Goal: Task Accomplishment & Management: Use online tool/utility

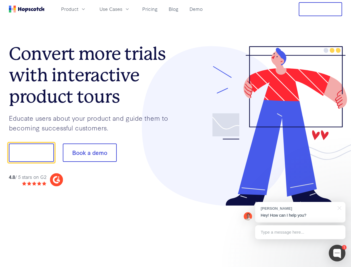
click at [176, 133] on div at bounding box center [259, 126] width 167 height 160
click at [78, 9] on span "Product" at bounding box center [69, 9] width 17 height 7
click at [122, 9] on span "Use Cases" at bounding box center [111, 9] width 23 height 7
click at [321, 9] on button "Free Trial" at bounding box center [320, 9] width 43 height 14
click at [31, 153] on button "Show me!" at bounding box center [31, 153] width 45 height 18
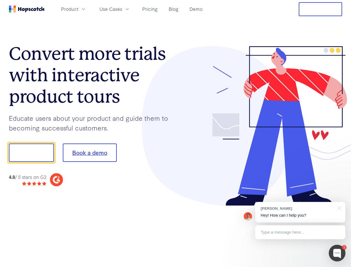
click at [90, 153] on button "Book a demo" at bounding box center [90, 153] width 54 height 18
click at [337, 253] on div at bounding box center [337, 253] width 17 height 17
click at [300, 212] on div "[PERSON_NAME] Hey! How can I help you?" at bounding box center [300, 212] width 90 height 21
click at [339, 207] on div at bounding box center [293, 151] width 104 height 185
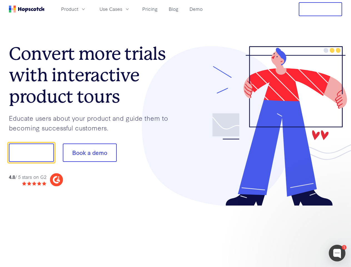
click at [300, 232] on div at bounding box center [293, 189] width 104 height 111
